Goal: Task Accomplishment & Management: Complete application form

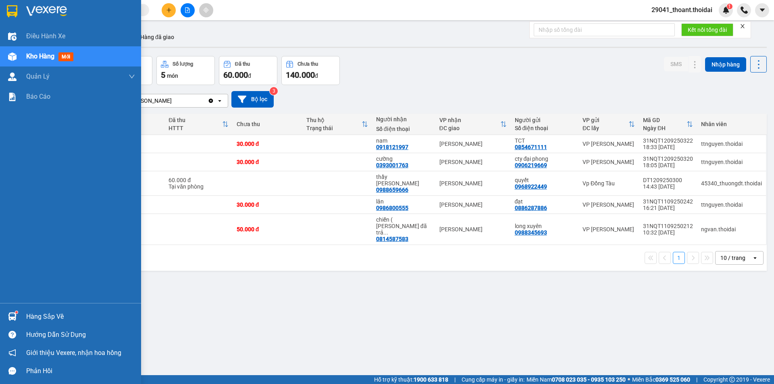
click at [75, 318] on div "Hàng sắp về" at bounding box center [80, 317] width 109 height 12
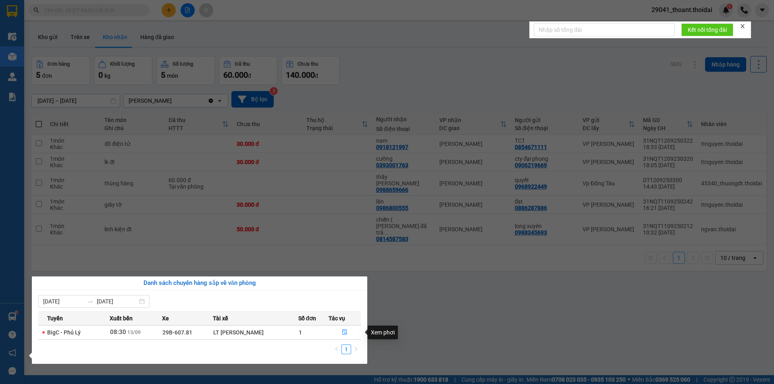
click at [435, 327] on section "Kết quả tìm kiếm ( 0 ) Bộ lọc No Data 29041_thoant.thoidai 1 Điều hành xe Kho h…" at bounding box center [387, 192] width 774 height 384
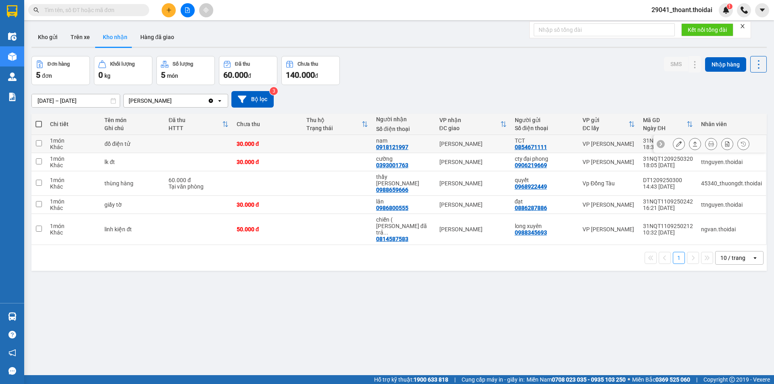
click at [172, 141] on td at bounding box center [198, 144] width 68 height 18
checkbox input "true"
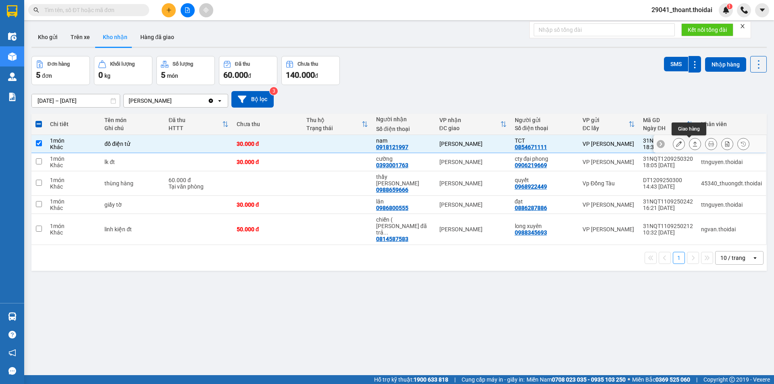
click at [676, 143] on icon at bounding box center [679, 144] width 6 height 6
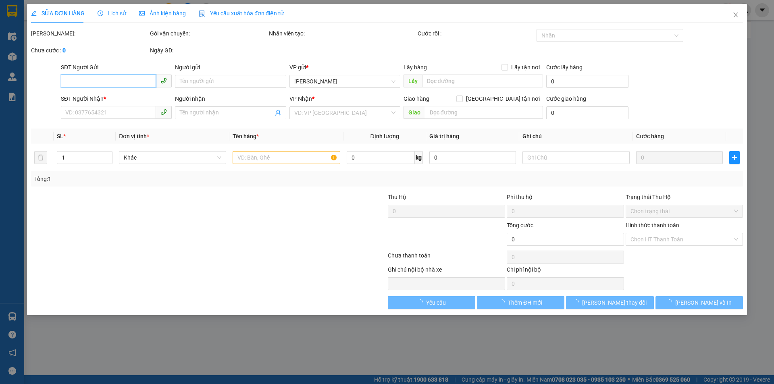
type input "0854671111"
type input "TCT"
type input "0918121997"
type input "nam"
type input "30.000"
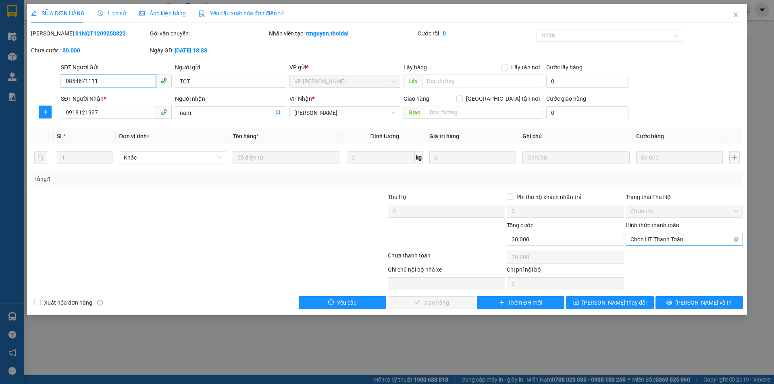
click at [649, 243] on span "Chọn HT Thanh Toán" at bounding box center [685, 239] width 108 height 12
click at [643, 259] on div "Tại văn phòng" at bounding box center [685, 255] width 108 height 9
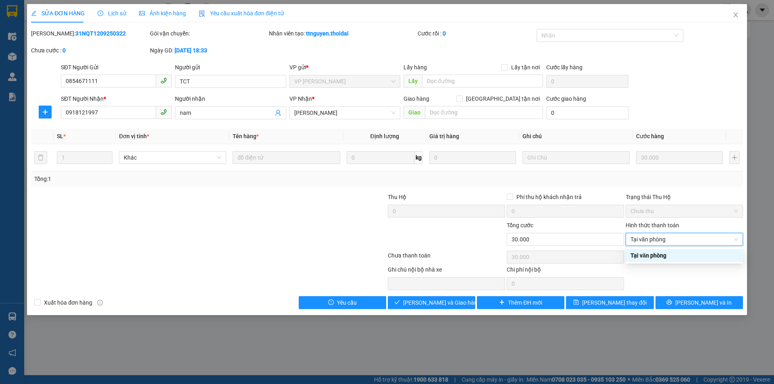
type input "0"
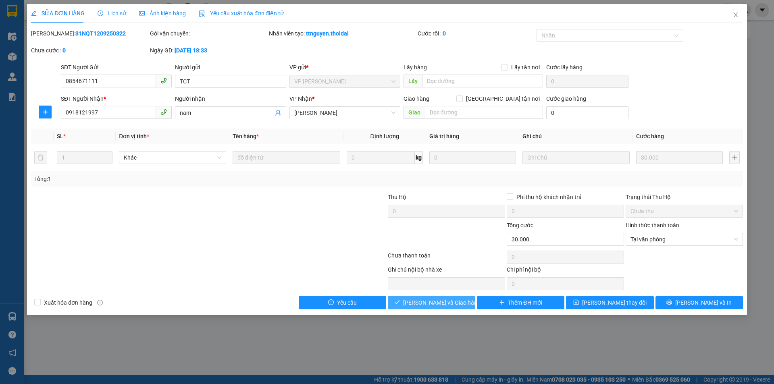
click at [450, 306] on span "[PERSON_NAME] và Giao hàng" at bounding box center [441, 302] width 77 height 9
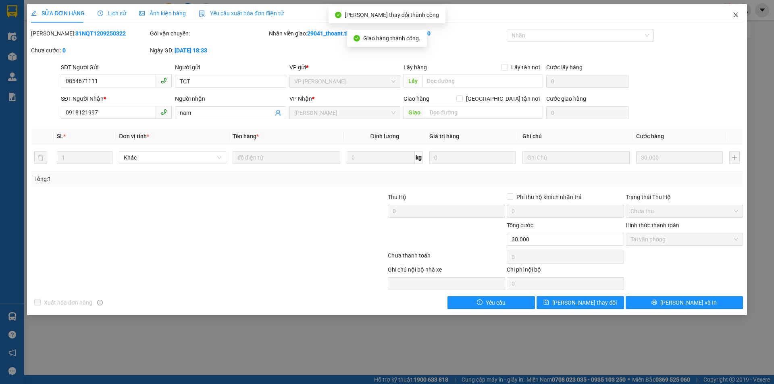
click at [735, 15] on icon "close" at bounding box center [736, 15] width 6 height 6
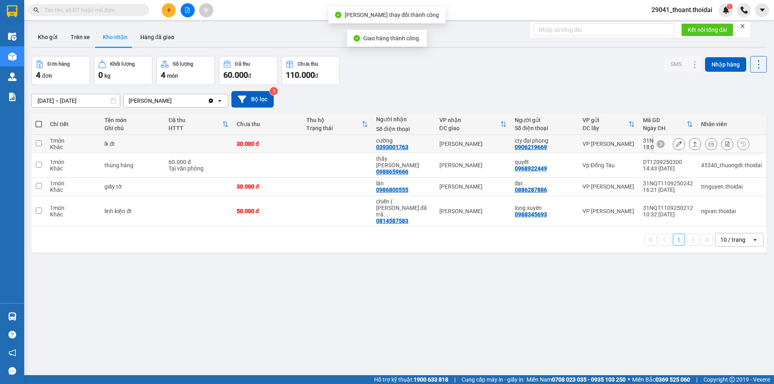
click at [149, 147] on div "lk đt" at bounding box center [132, 144] width 56 height 6
checkbox input "true"
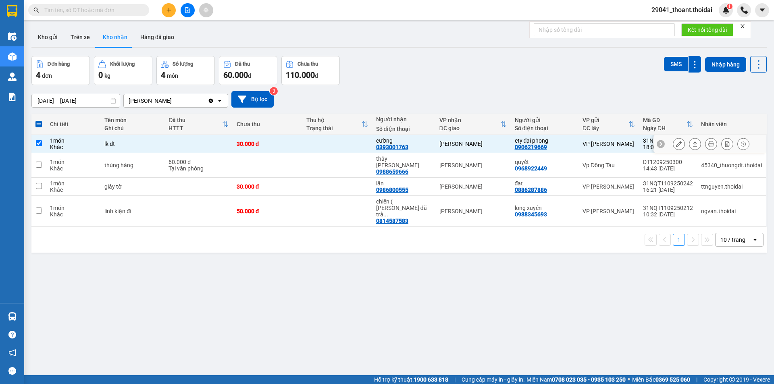
click at [676, 144] on icon at bounding box center [679, 144] width 6 height 6
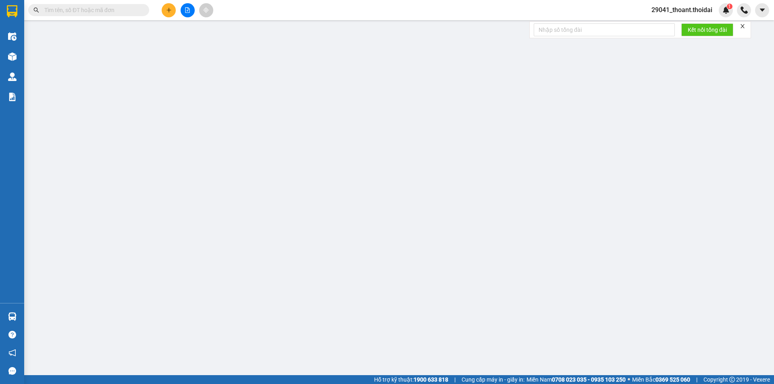
type input "0906219669"
type input "cty đại phong"
type input "0393001763"
type input "cường"
type input "30.000"
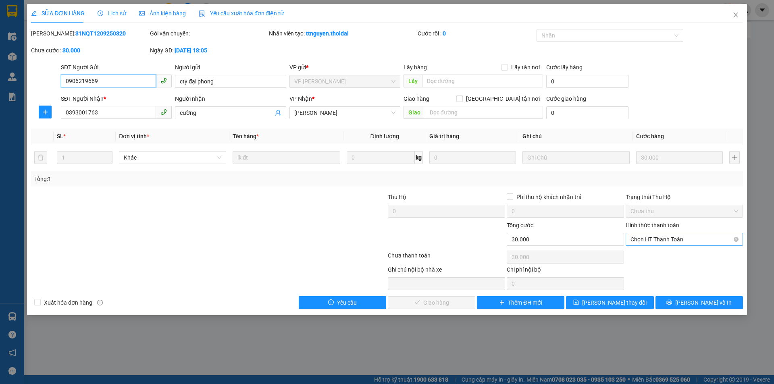
click at [659, 241] on span "Chọn HT Thanh Toán" at bounding box center [685, 239] width 108 height 12
click at [637, 257] on div "Tại văn phòng" at bounding box center [685, 255] width 108 height 9
type input "0"
click at [458, 305] on button "[PERSON_NAME] và Giao hàng" at bounding box center [431, 302] width 87 height 13
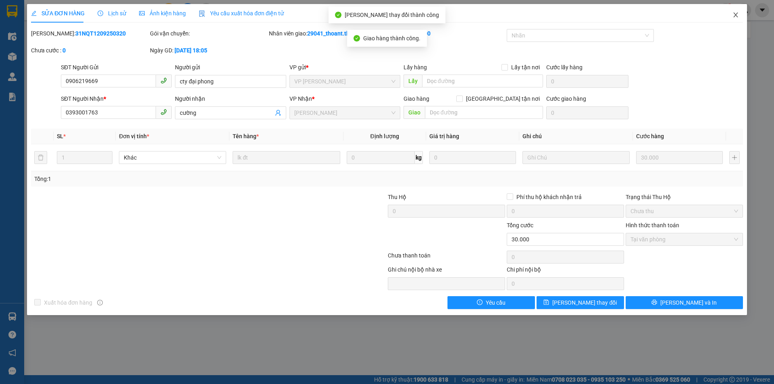
click at [735, 13] on icon "close" at bounding box center [736, 15] width 6 height 6
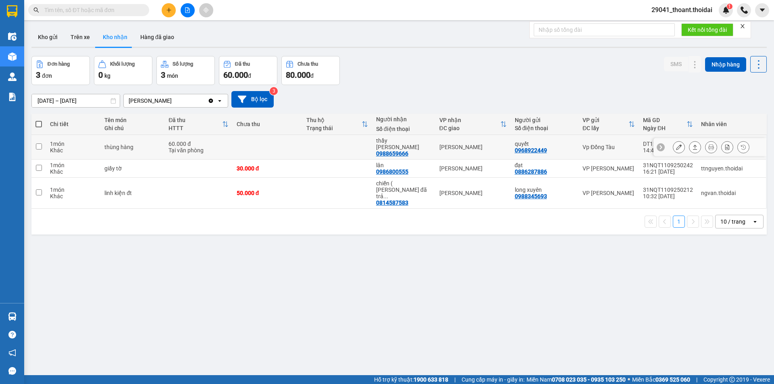
click at [195, 148] on div "Tại văn phòng" at bounding box center [199, 150] width 60 height 6
checkbox input "true"
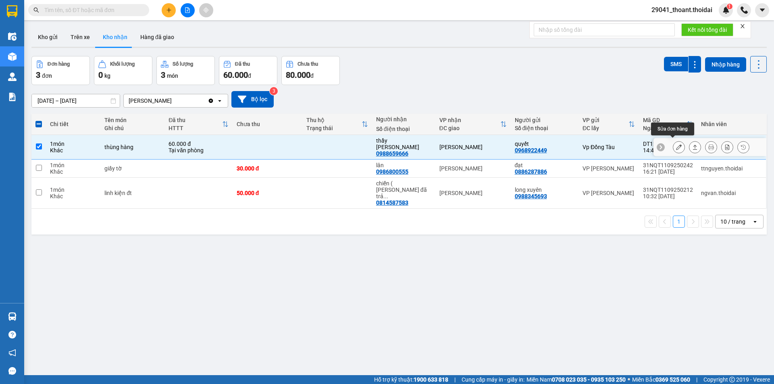
click at [676, 144] on icon at bounding box center [679, 147] width 6 height 6
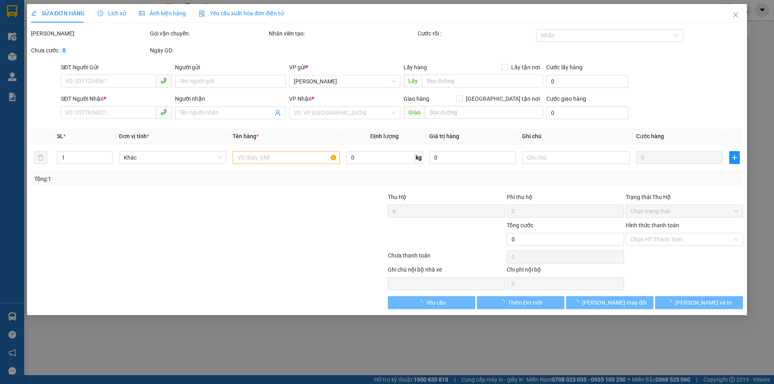
type input "0968922449"
type input "quyết"
type input "0988659666"
type input "thầy [PERSON_NAME]"
type input "60.000"
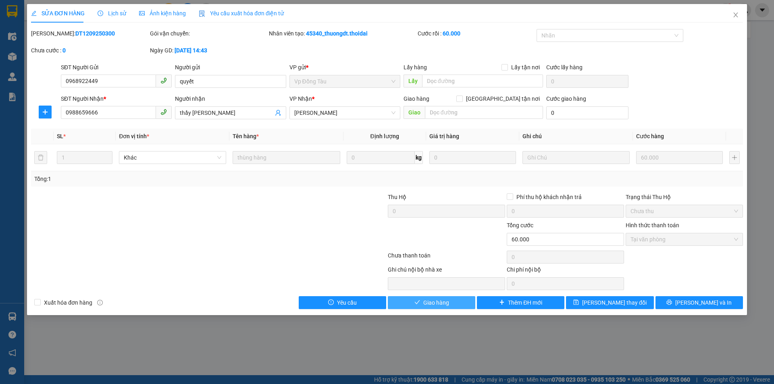
click at [443, 306] on span "Giao hàng" at bounding box center [436, 302] width 26 height 9
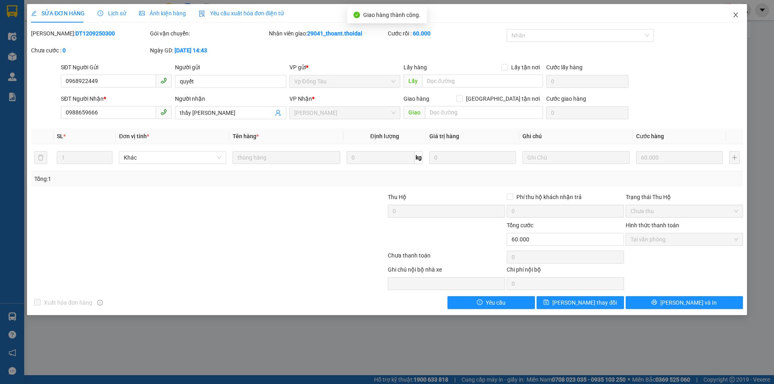
click at [734, 15] on icon "close" at bounding box center [736, 15] width 6 height 6
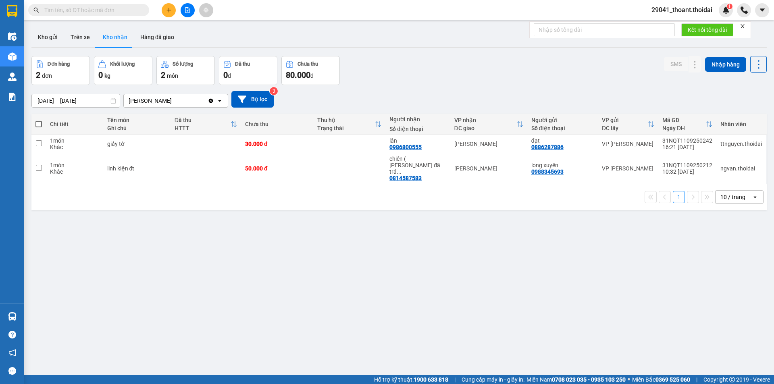
click at [225, 249] on div "ver 1.8.143 Kho gửi Trên xe Kho nhận Hàng đã giao Đơn hàng 2 đơn Khối lượng 0 k…" at bounding box center [399, 216] width 742 height 384
click at [144, 148] on td "giấy tờ" at bounding box center [136, 144] width 67 height 18
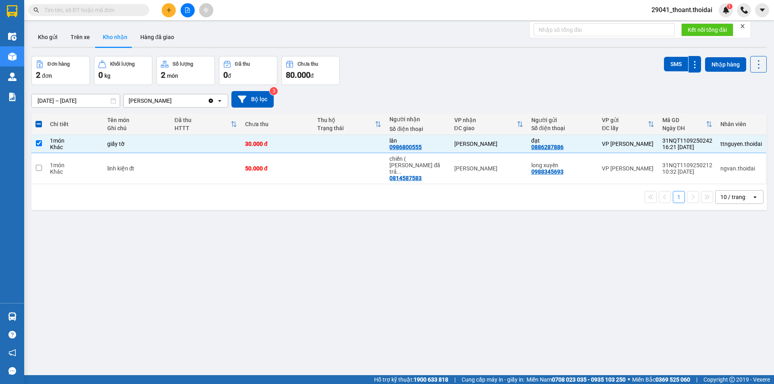
click at [515, 267] on div "ver 1.8.143 Kho gửi Trên xe Kho nhận Hàng đã giao Đơn hàng 2 đơn Khối lượng 0 k…" at bounding box center [399, 216] width 742 height 384
click at [40, 143] on input "checkbox" at bounding box center [39, 143] width 6 height 6
checkbox input "false"
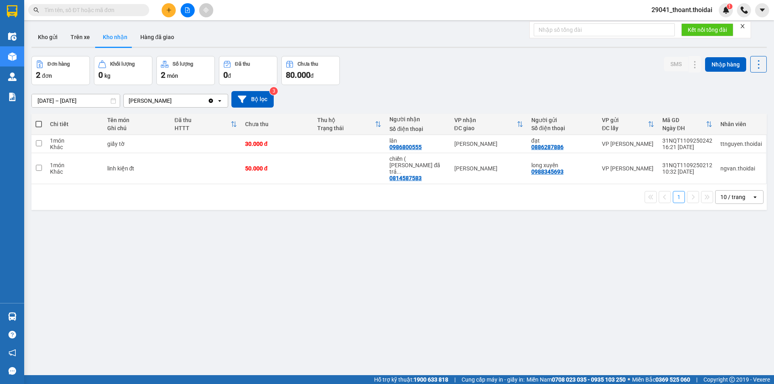
click at [297, 261] on div "ver 1.8.143 Kho gửi Trên xe Kho nhận Hàng đã giao Đơn hàng 2 đơn Khối lượng 0 k…" at bounding box center [399, 216] width 742 height 384
click at [81, 42] on button "Trên xe" at bounding box center [80, 36] width 32 height 19
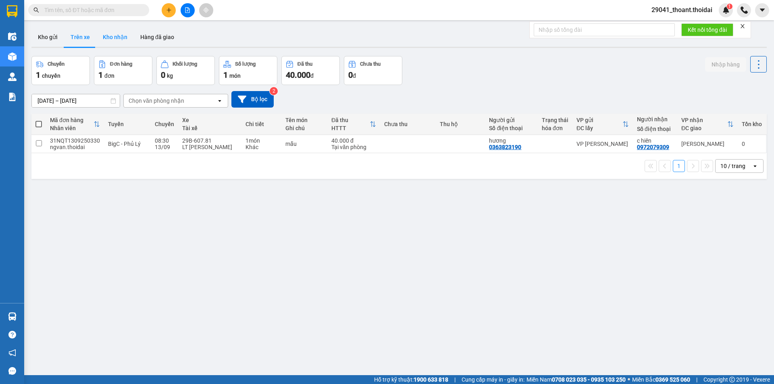
click at [110, 43] on button "Kho nhận" at bounding box center [114, 36] width 37 height 19
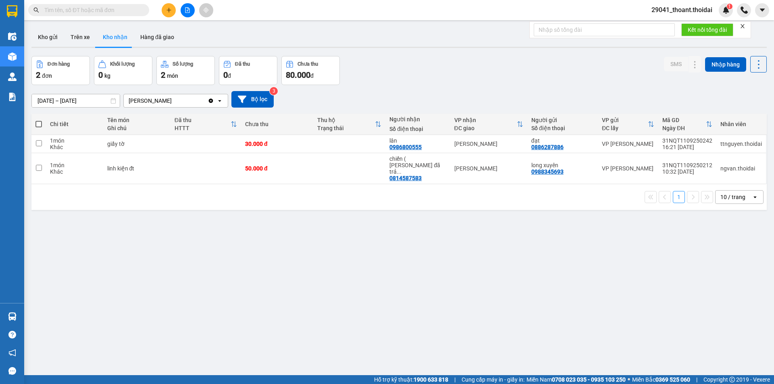
click at [206, 199] on div "ver 1.8.143 Kho gửi Trên xe Kho nhận Hàng đã giao Đơn hàng 2 đơn Khối lượng 0 k…" at bounding box center [399, 216] width 742 height 384
click at [565, 288] on div "ver 1.8.143 Kho gửi Trên xe Kho nhận Hàng đã giao Đơn hàng 2 đơn Khối lượng 0 k…" at bounding box center [399, 216] width 742 height 384
click at [206, 203] on div "ver 1.8.143 Kho gửi Trên xe Kho nhận Hàng đã giao Đơn hàng 2 đơn Khối lượng 0 k…" at bounding box center [399, 216] width 742 height 384
click at [156, 150] on td "giấy tờ" at bounding box center [136, 144] width 67 height 18
checkbox input "true"
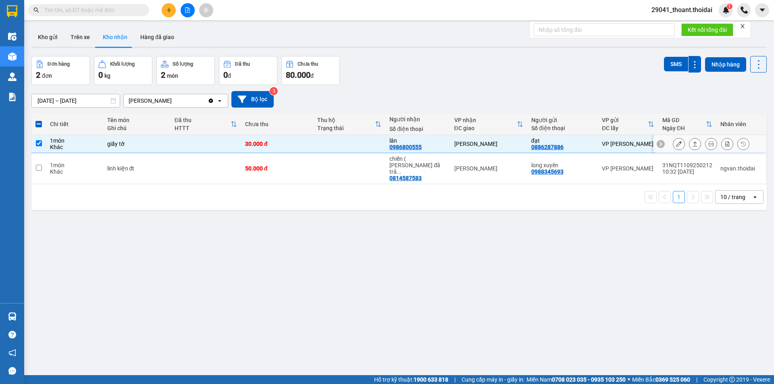
click at [676, 144] on icon at bounding box center [679, 144] width 6 height 6
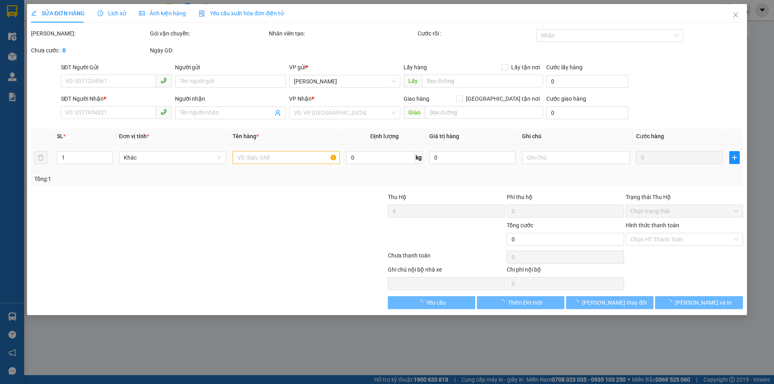
type input "0886287886"
type input "đạt"
type input "0986800555"
type input "lân"
type input "30.000"
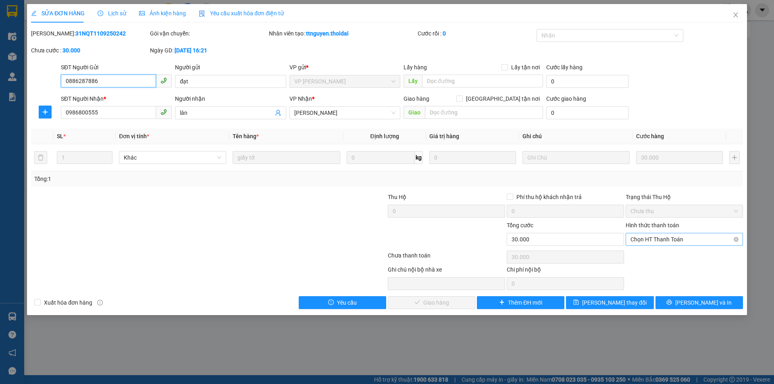
click at [646, 242] on span "Chọn HT Thanh Toán" at bounding box center [685, 239] width 108 height 12
click at [652, 256] on div "Tại văn phòng" at bounding box center [685, 255] width 108 height 9
type input "0"
click at [451, 304] on span "[PERSON_NAME] và Giao hàng" at bounding box center [441, 302] width 77 height 9
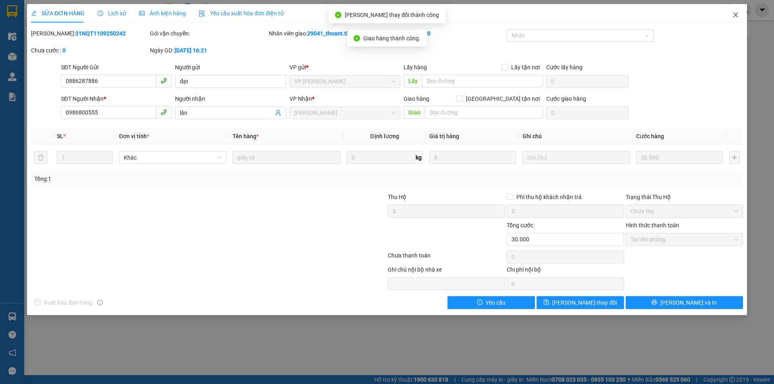
click at [738, 15] on icon "close" at bounding box center [736, 15] width 6 height 6
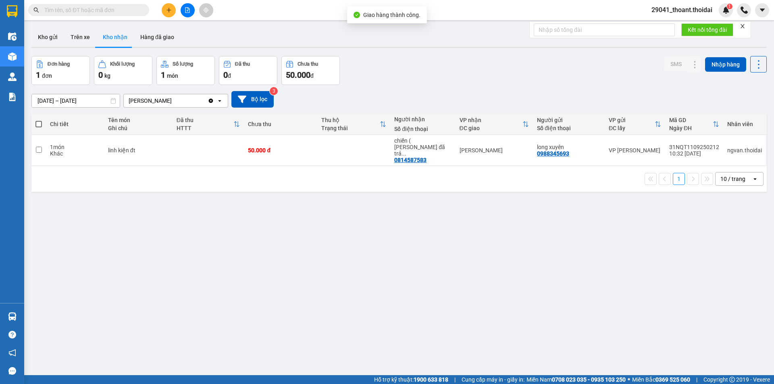
click at [298, 249] on div "ver 1.8.143 Kho gửi Trên xe Kho nhận Hàng đã giao Đơn hàng 1 đơn Khối lượng 0 k…" at bounding box center [399, 216] width 742 height 384
